Goal: Task Accomplishment & Management: Manage account settings

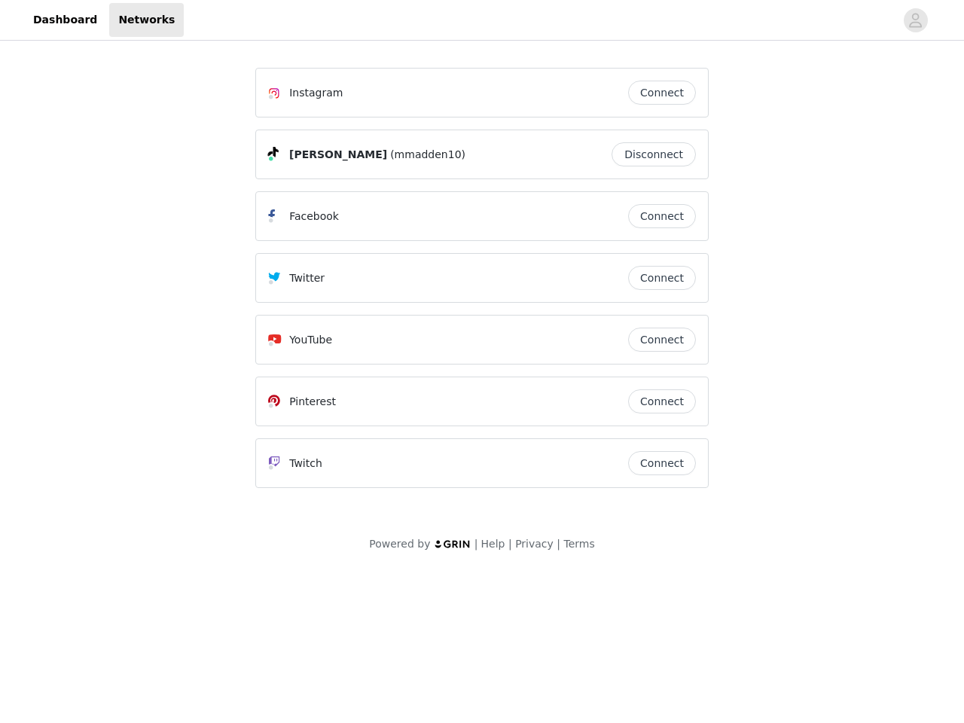
click at [482, 285] on div "Twitter" at bounding box center [448, 278] width 360 height 18
click at [482, 20] on div at bounding box center [539, 20] width 711 height 34
click at [916, 20] on icon "avatar" at bounding box center [916, 20] width 14 height 24
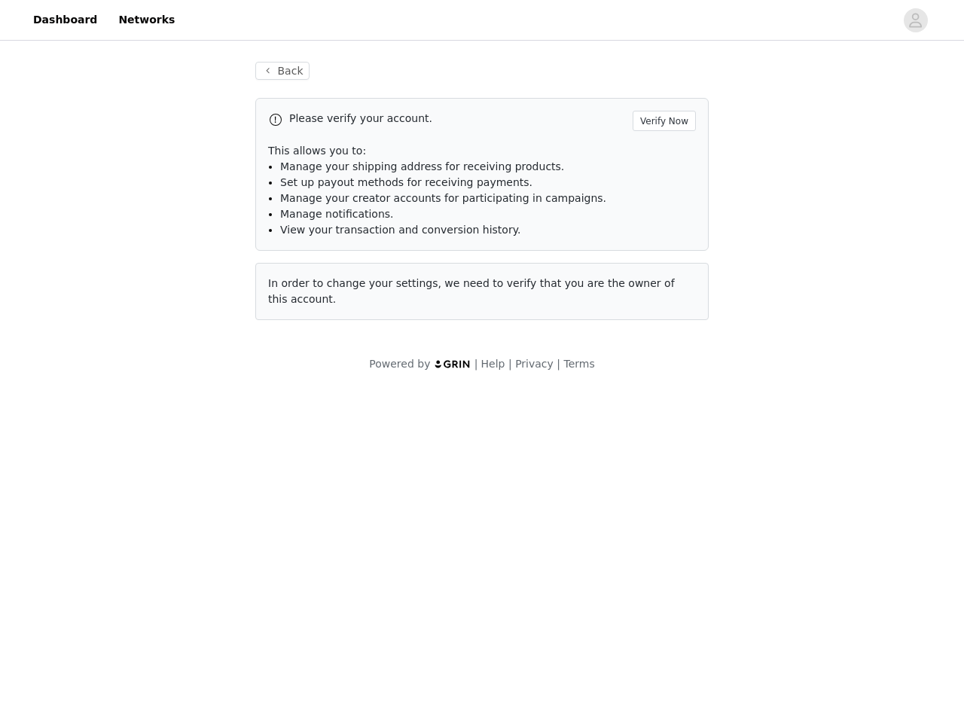
click at [662, 93] on div "Back Please verify your account. Verify Now This allows you to: Manage your shi…" at bounding box center [482, 191] width 490 height 295
click at [658, 154] on p "This allows you to:" at bounding box center [482, 151] width 428 height 16
click at [662, 216] on li "Manage notifications." at bounding box center [488, 214] width 416 height 16
click at [662, 278] on span "In order to change your settings, we need to verify that you are the owner of t…" at bounding box center [471, 291] width 407 height 28
click at [662, 340] on div "Back Please verify your account. Verify Now This allows you to: Manage your shi…" at bounding box center [482, 200] width 490 height 313
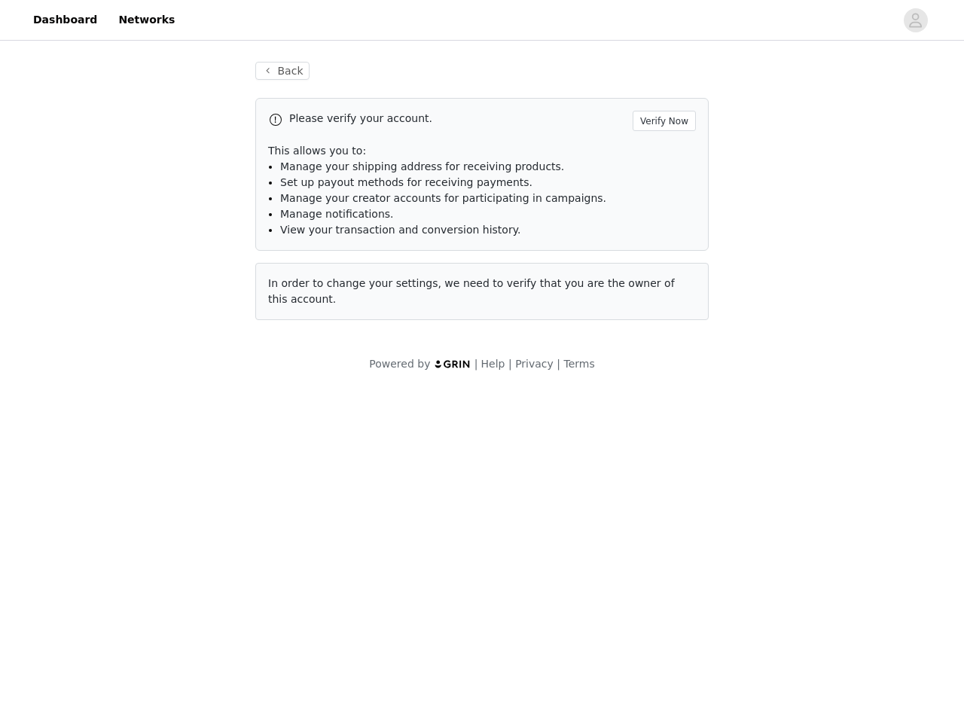
click at [662, 402] on body "Dashboard Networks Back Please verify your account. Verify Now This allows you …" at bounding box center [482, 361] width 964 height 723
